Goal: Information Seeking & Learning: Understand process/instructions

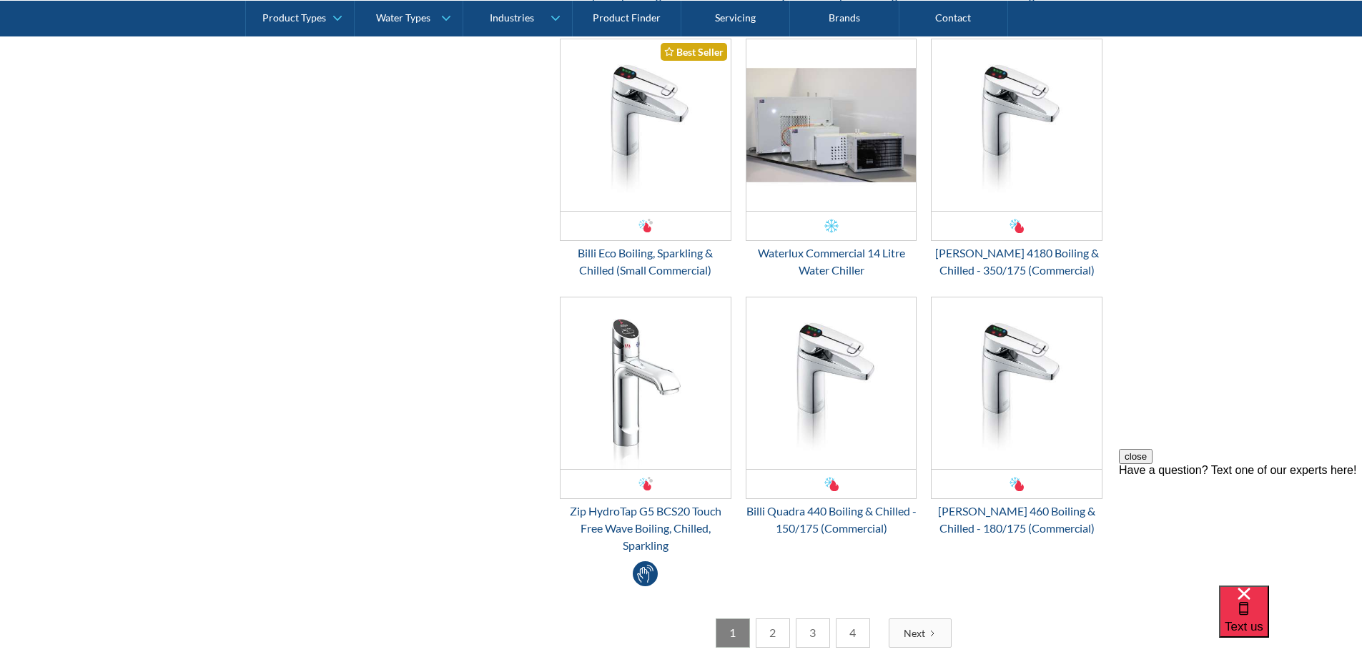
scroll to position [2573, 0]
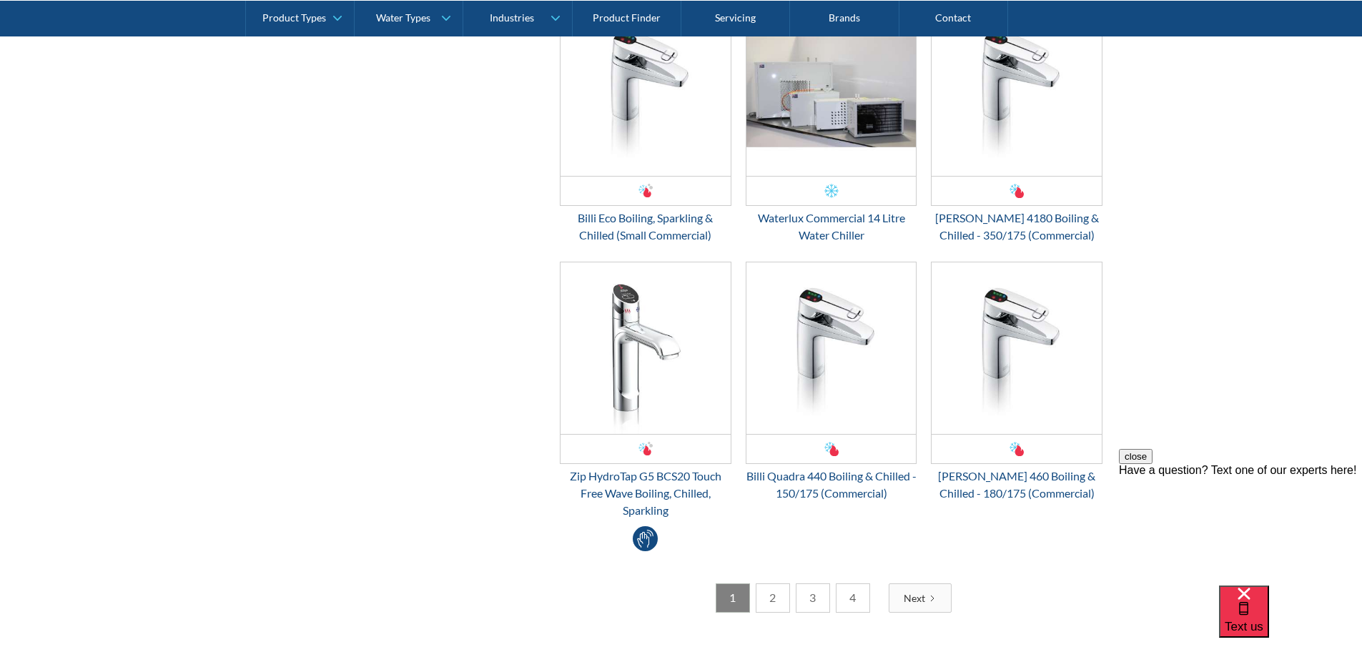
click at [766, 590] on link "2" at bounding box center [773, 597] width 34 height 29
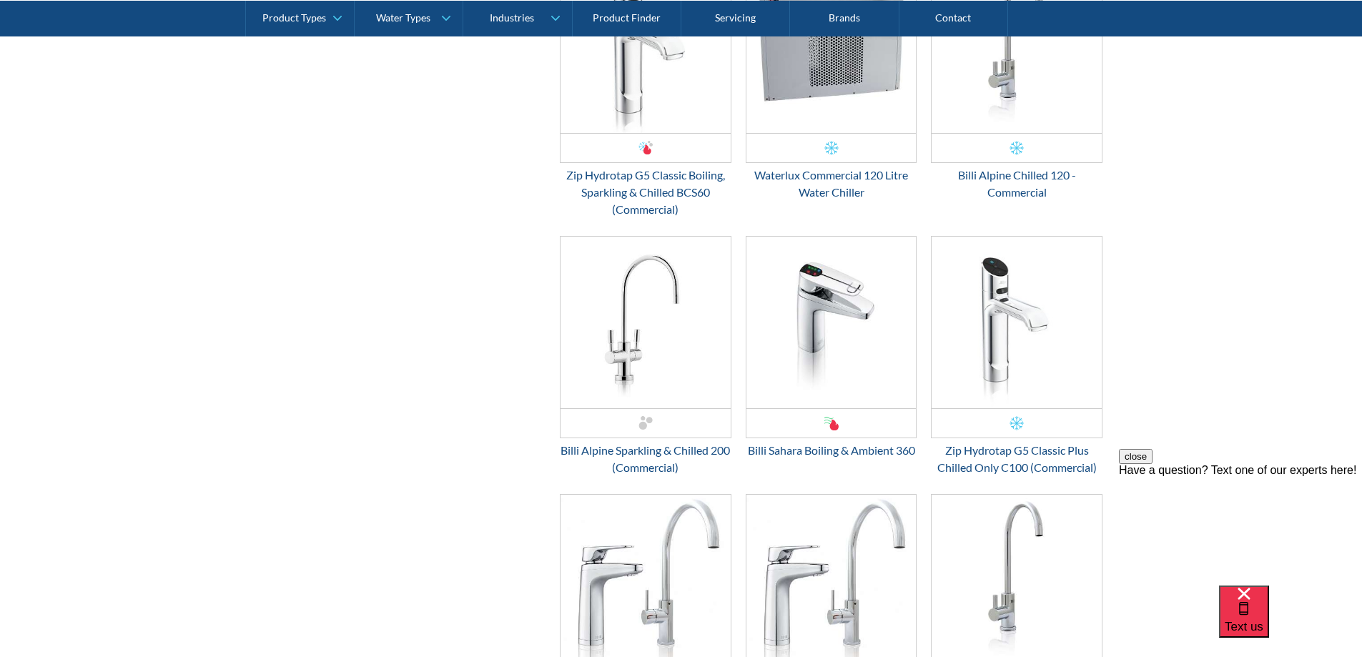
scroll to position [1858, 0]
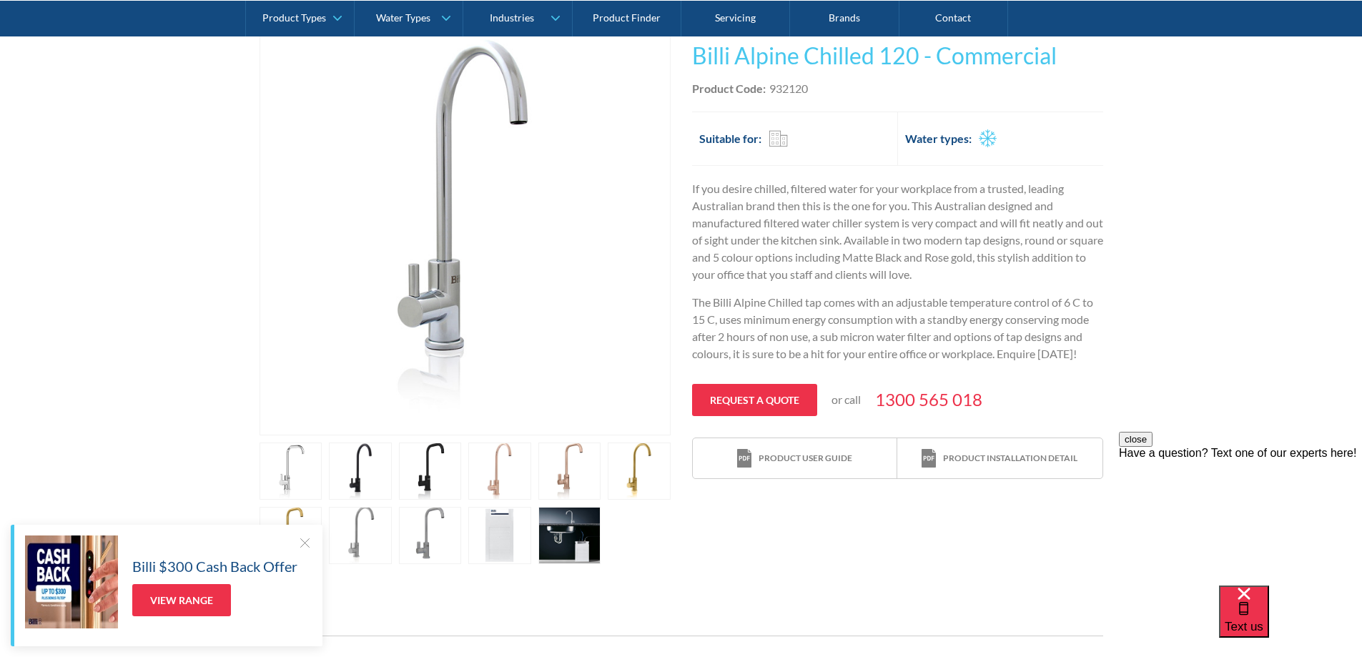
scroll to position [429, 0]
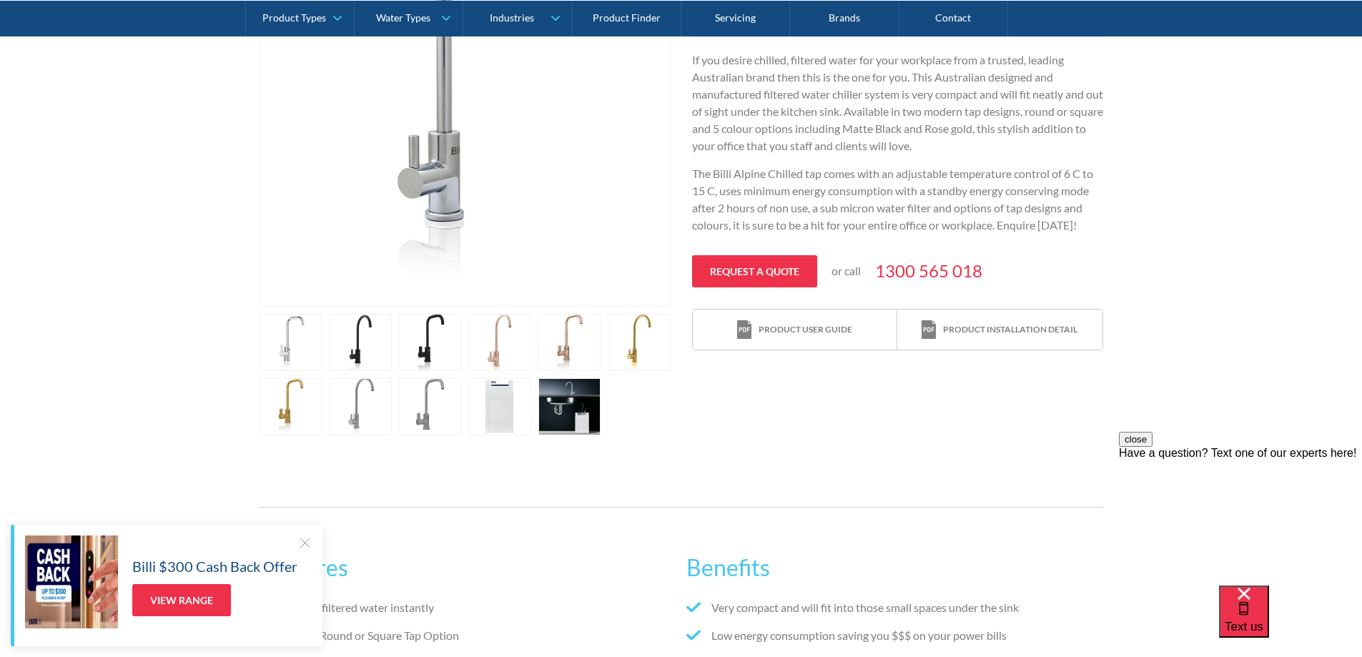
click at [571, 413] on link "open lightbox" at bounding box center [569, 406] width 63 height 57
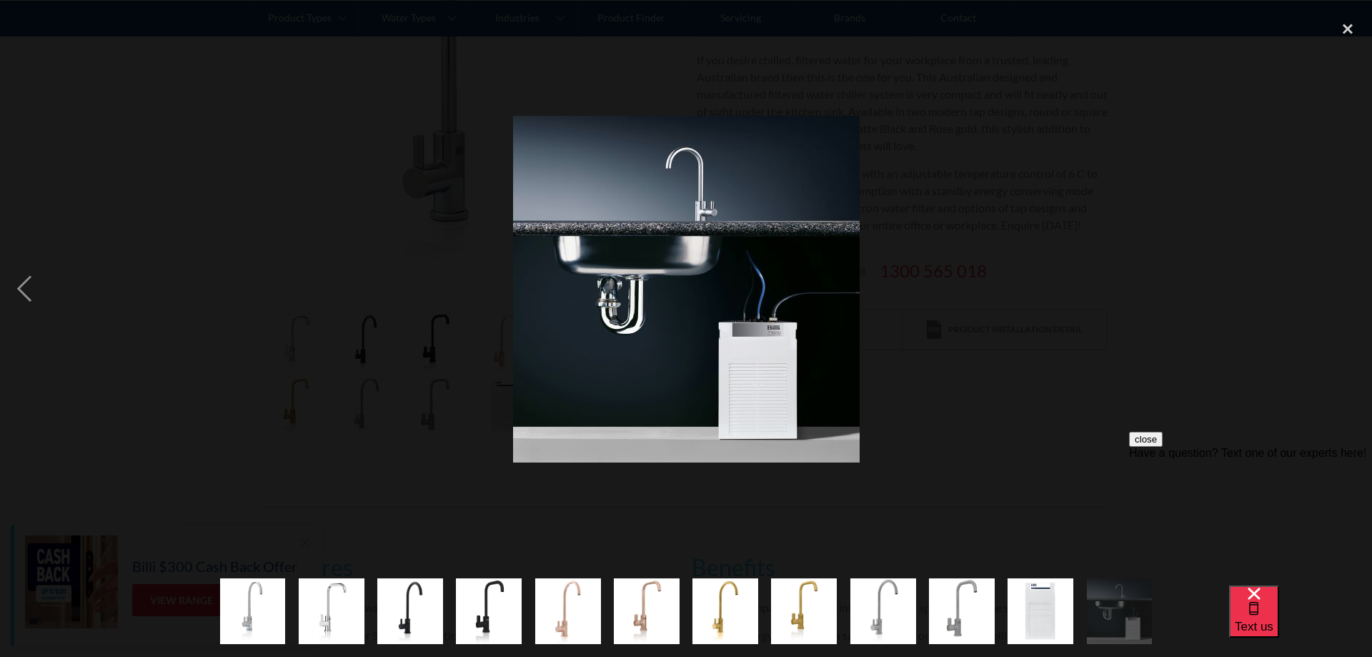
click at [1052, 595] on img "show item 11 of 12" at bounding box center [1041, 611] width 66 height 66
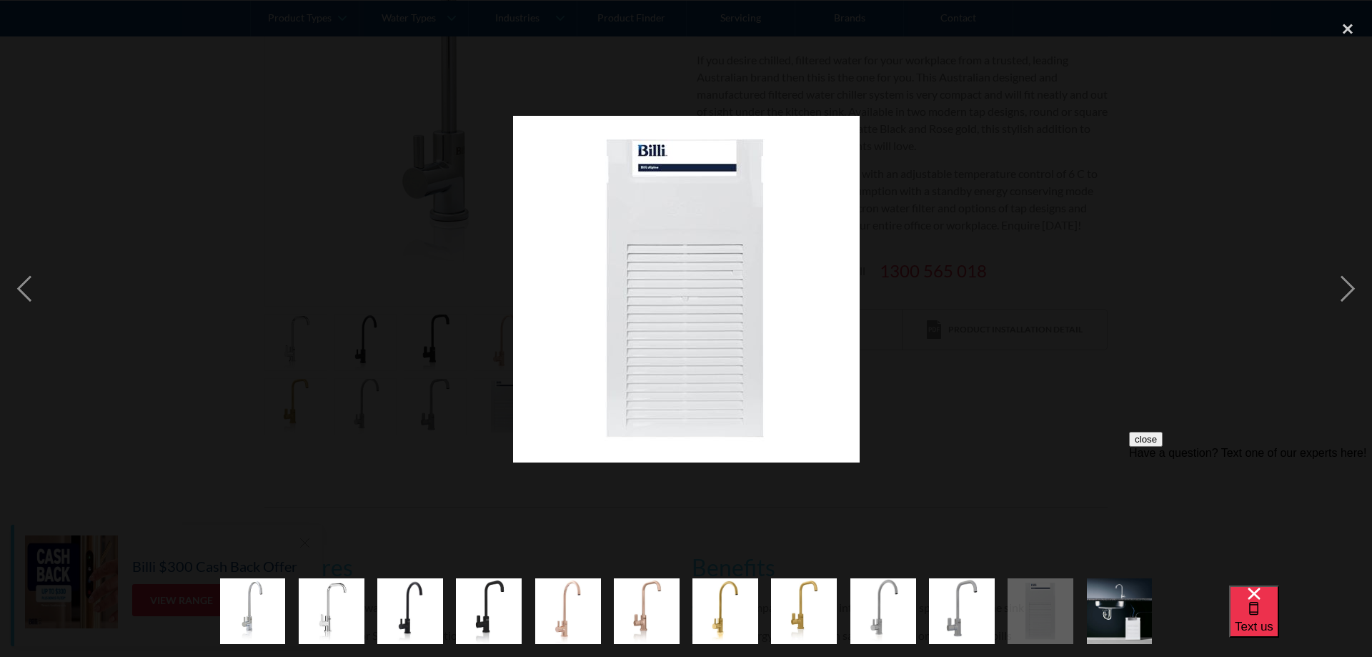
click at [1001, 598] on div "show item 11 of 12" at bounding box center [1040, 611] width 79 height 92
click at [962, 598] on img "show item 10 of 12" at bounding box center [962, 611] width 66 height 66
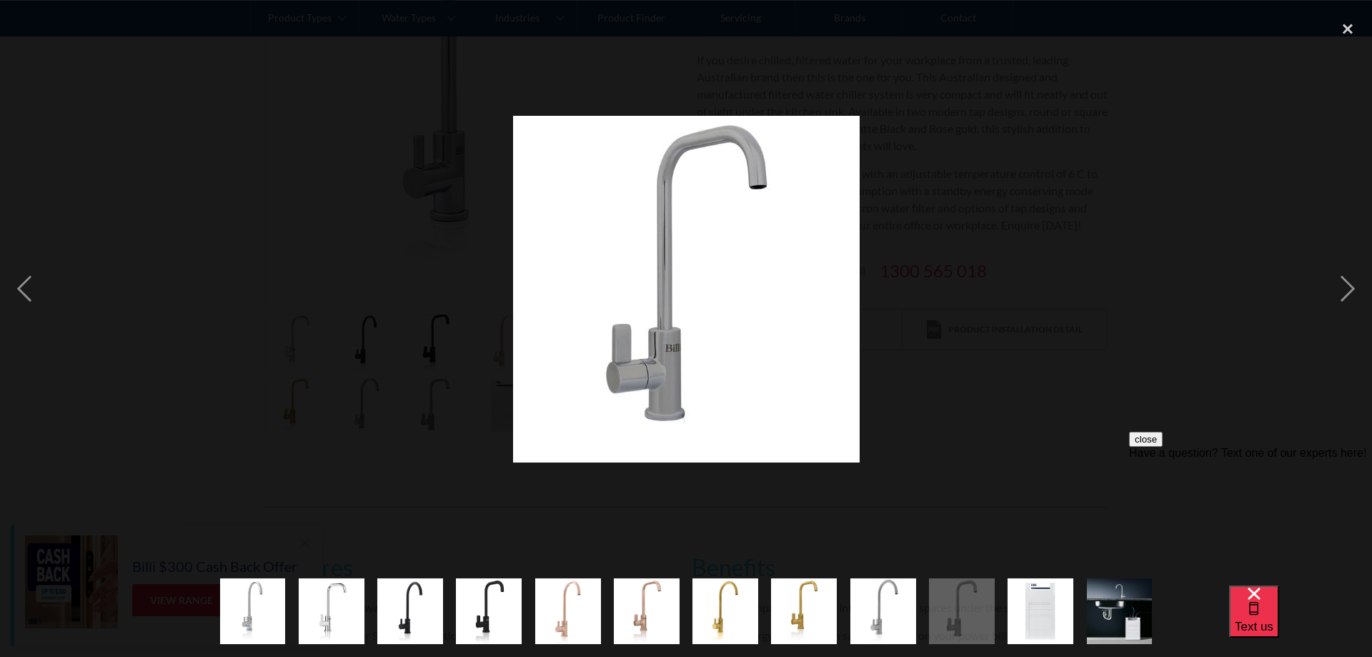
click at [915, 603] on img "show item 9 of 12" at bounding box center [884, 611] width 66 height 66
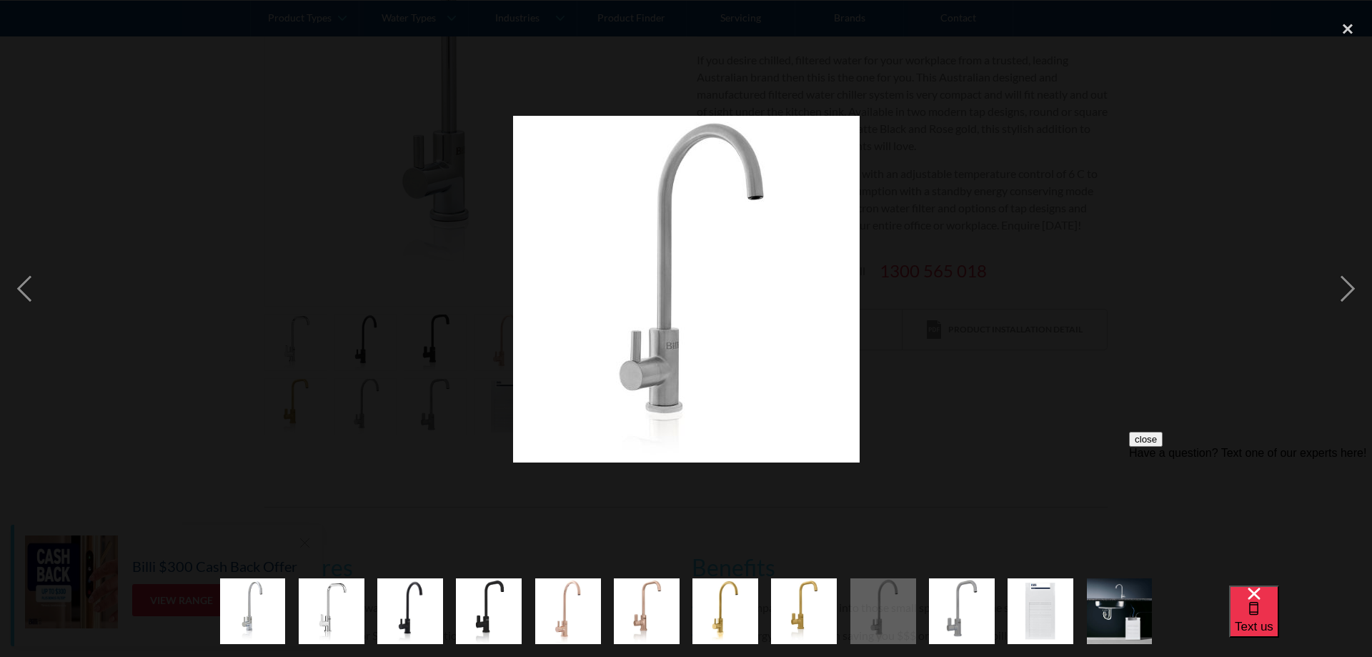
click at [865, 606] on img "show item 9 of 12" at bounding box center [884, 611] width 66 height 66
click at [788, 612] on img "show item 8 of 12" at bounding box center [804, 611] width 66 height 66
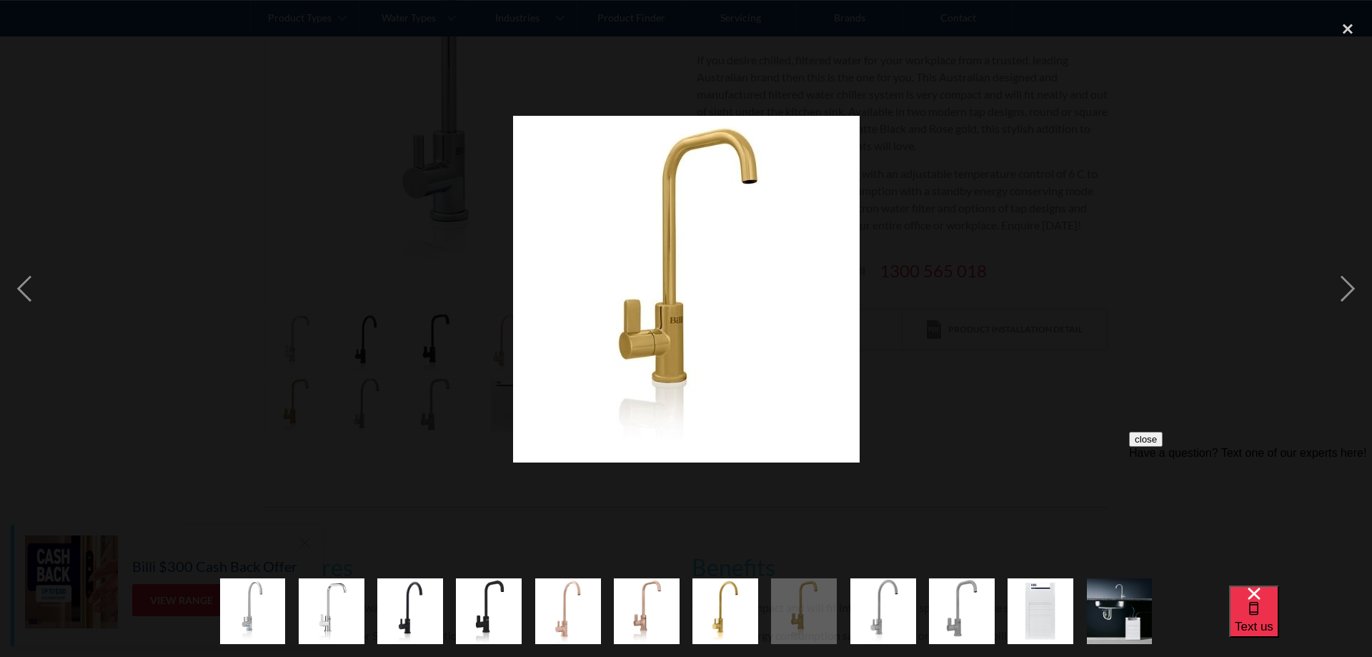
click at [332, 605] on img "show item 2 of 12" at bounding box center [332, 611] width 66 height 66
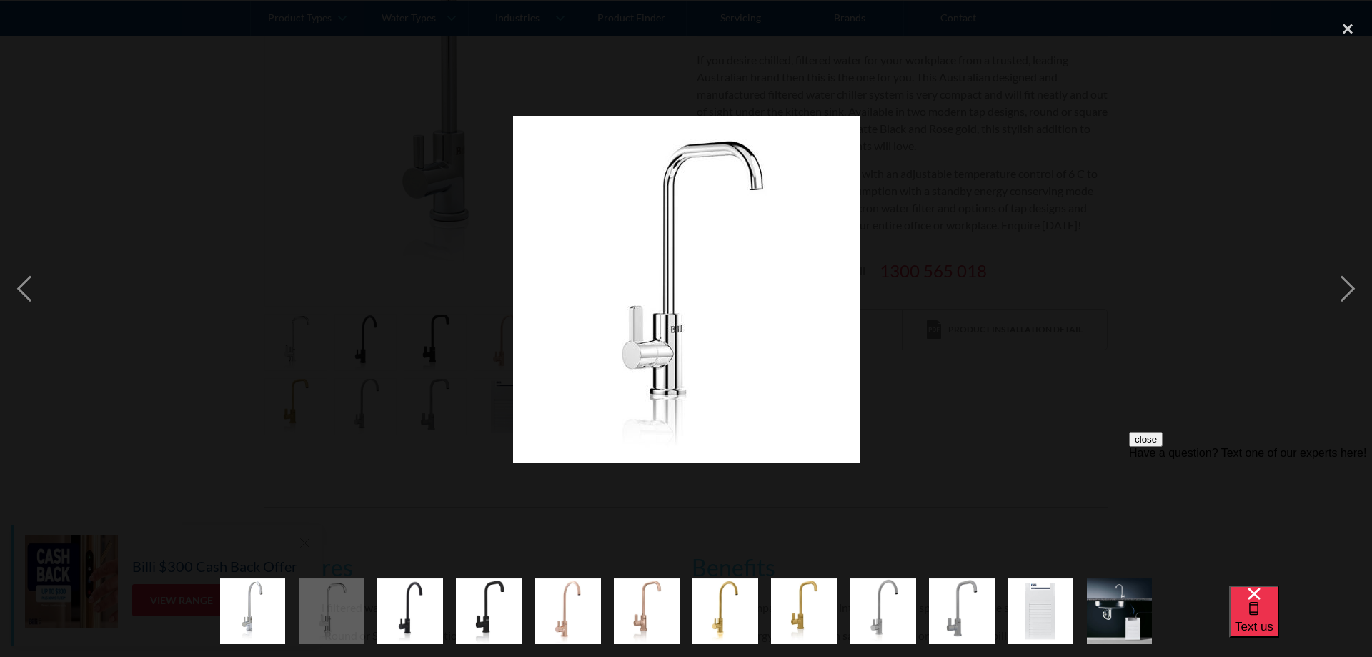
click at [891, 302] on div at bounding box center [686, 289] width 1372 height 552
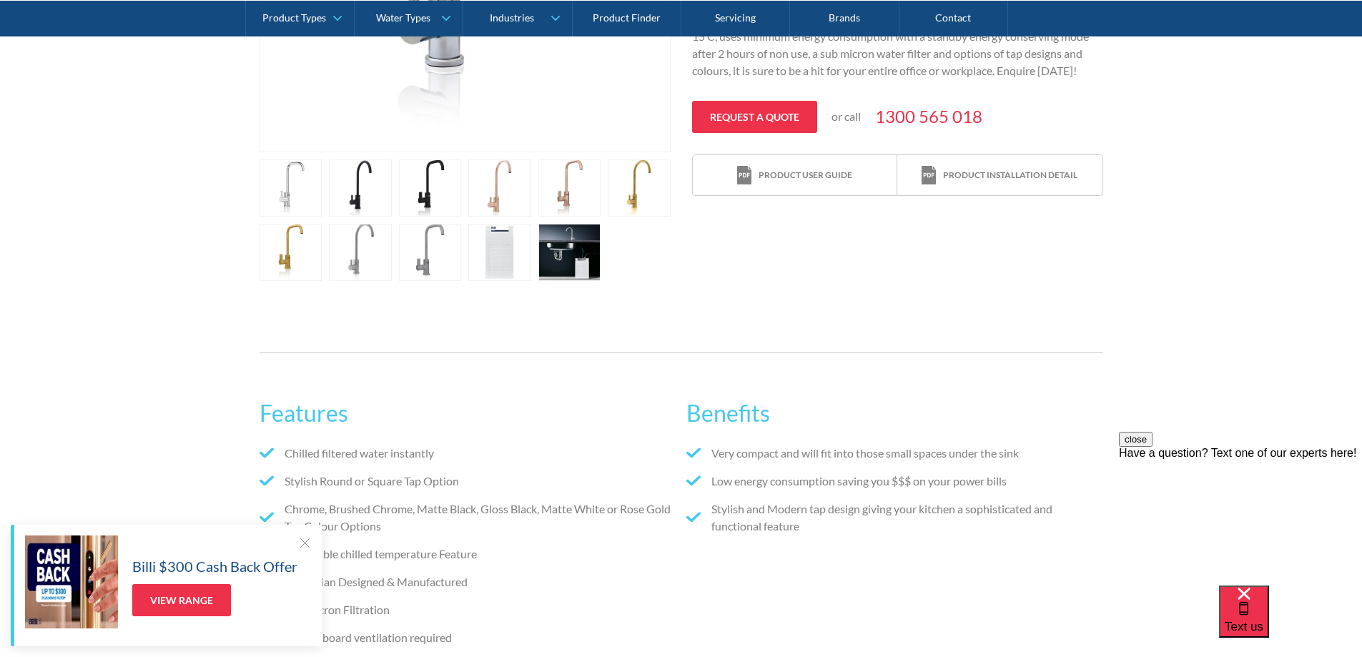
scroll to position [572, 0]
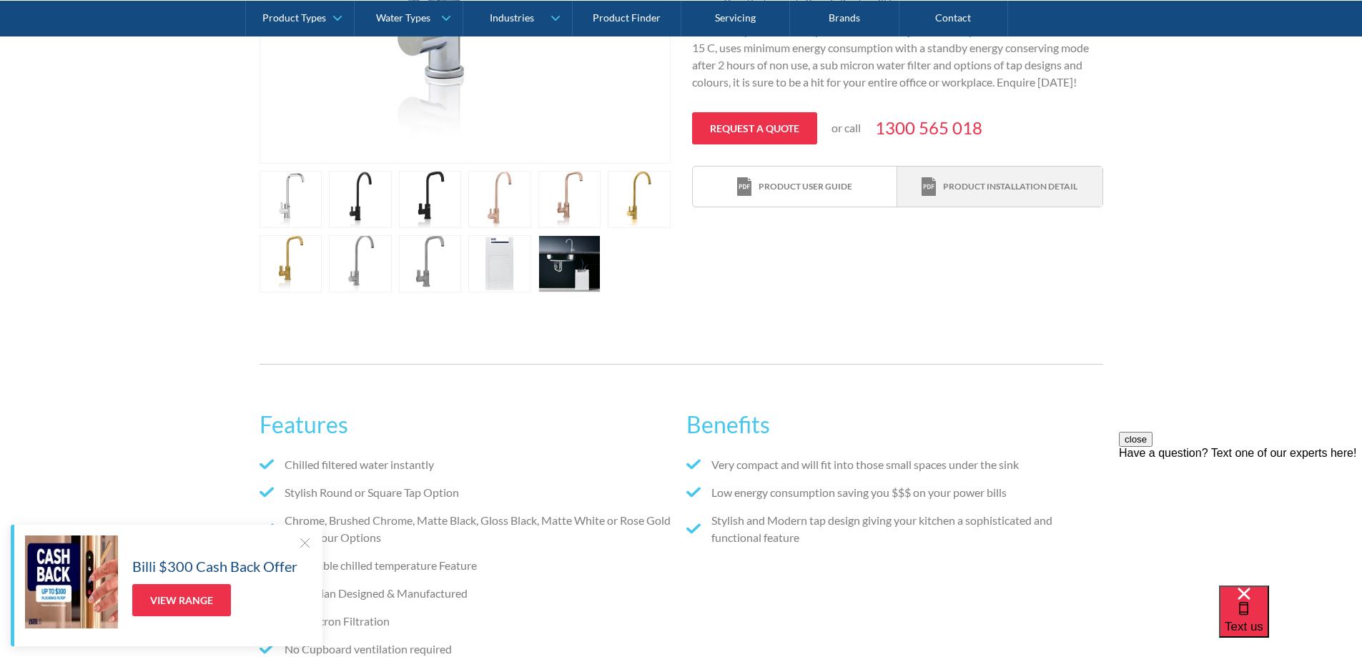
click at [971, 184] on div "Product installation detail" at bounding box center [1010, 186] width 134 height 13
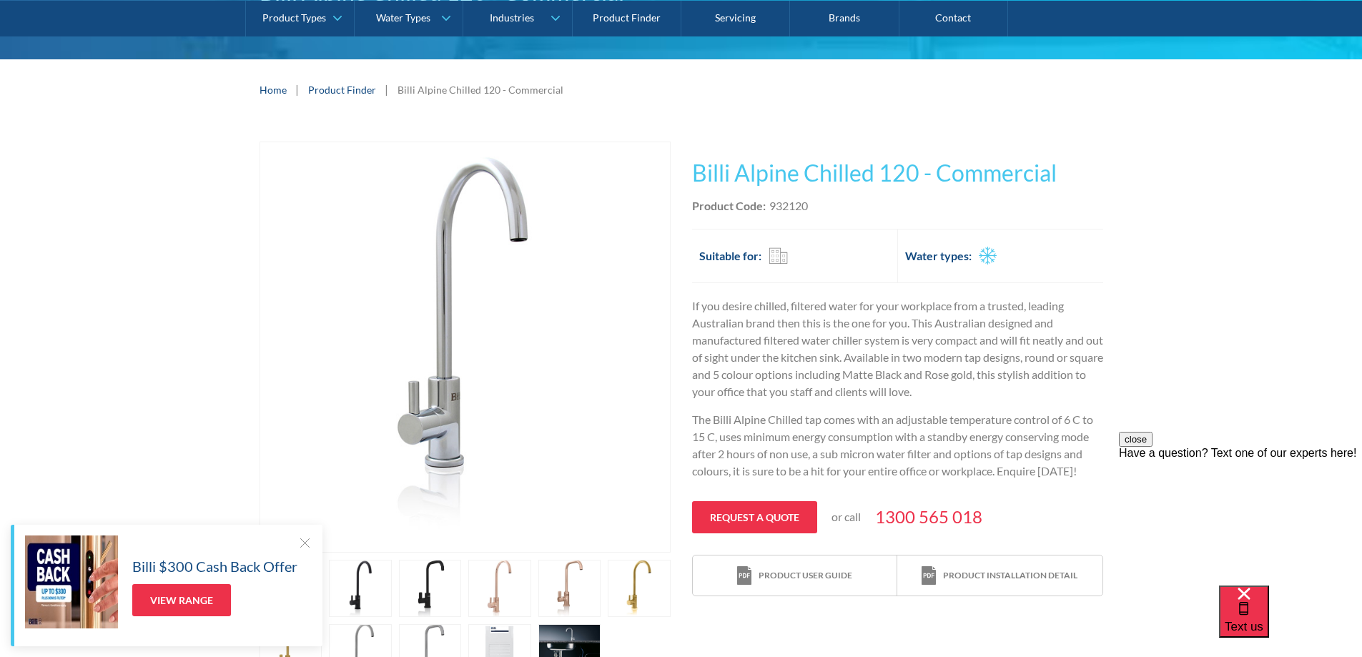
scroll to position [0, 0]
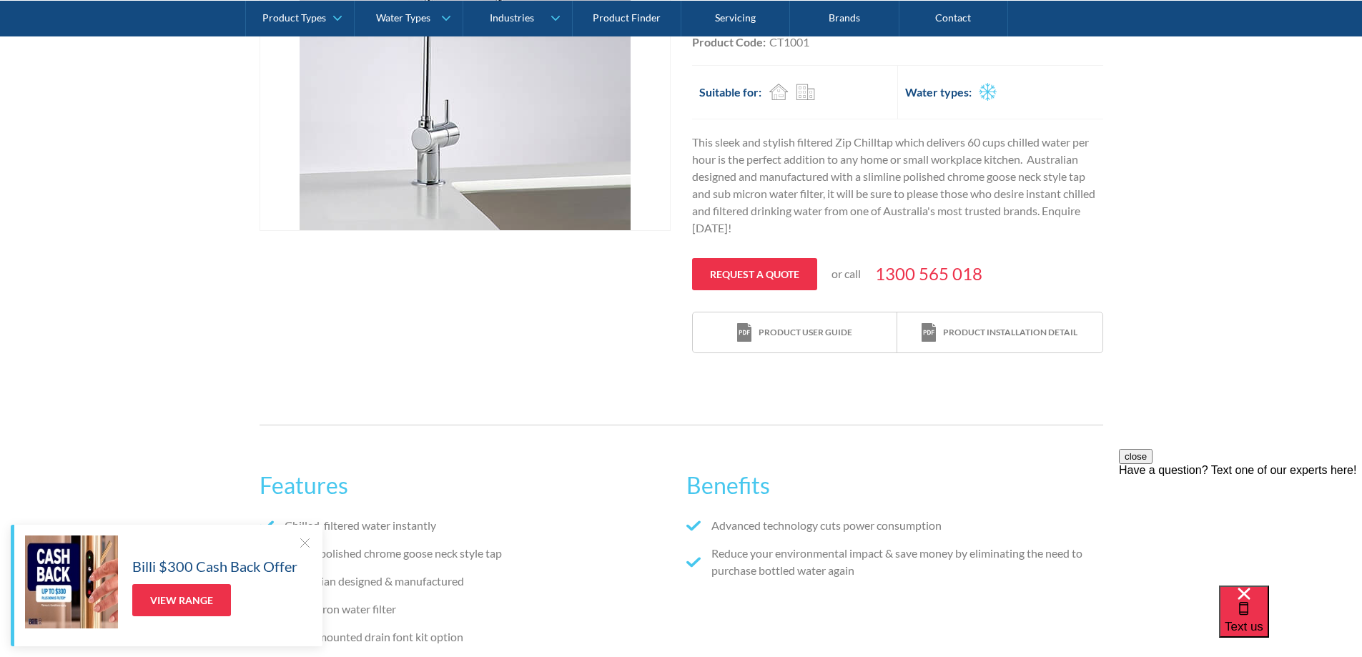
scroll to position [357, 0]
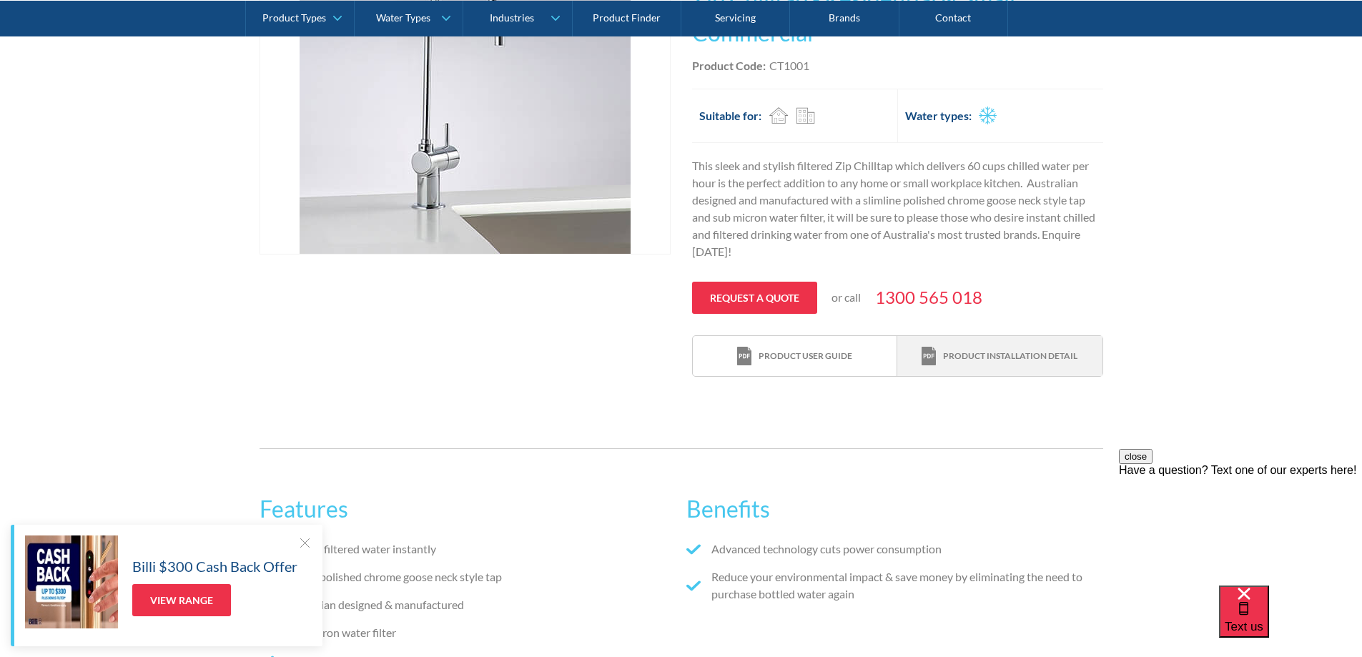
click at [987, 361] on div "Product installation detail" at bounding box center [1010, 356] width 134 height 13
